Goal: Check status

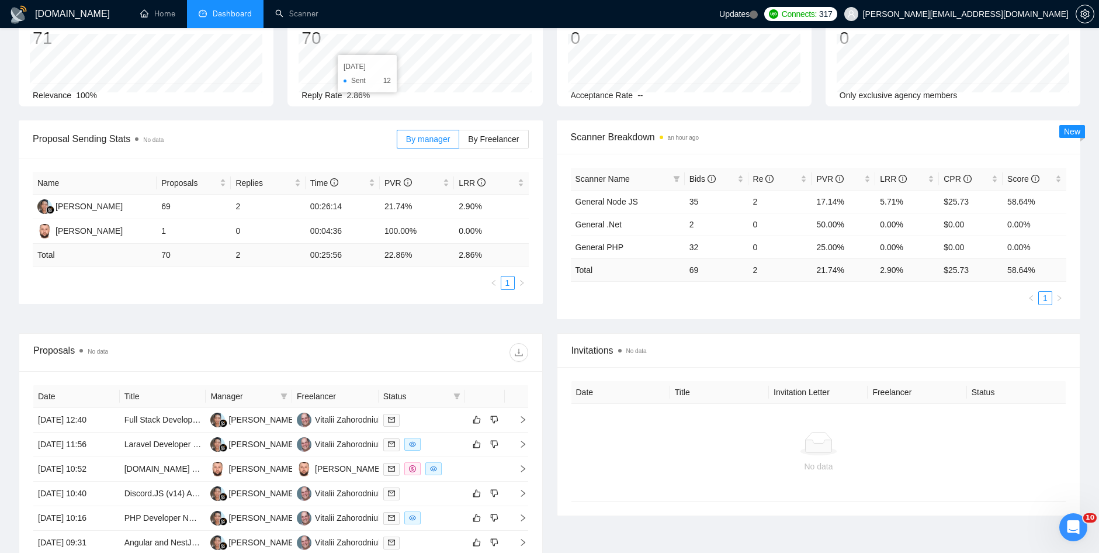
scroll to position [292, 0]
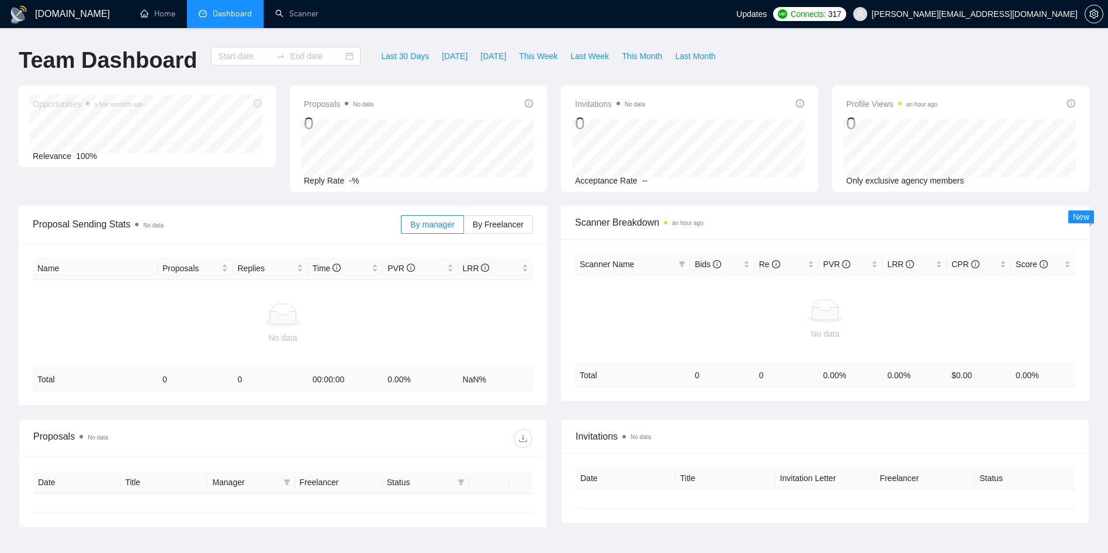
type input "[DATE]"
